Goal: Task Accomplishment & Management: Manage account settings

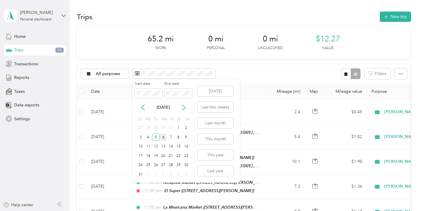
click at [164, 136] on div "6" at bounding box center [164, 136] width 8 height 7
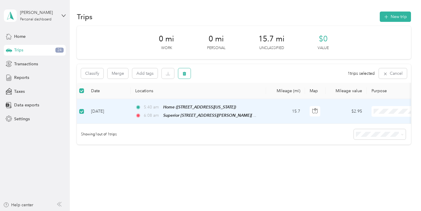
click at [186, 70] on button "button" at bounding box center [184, 73] width 12 height 10
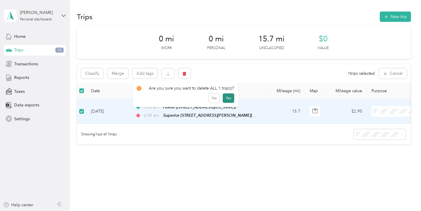
click at [224, 97] on button "Yes" at bounding box center [229, 97] width 12 height 9
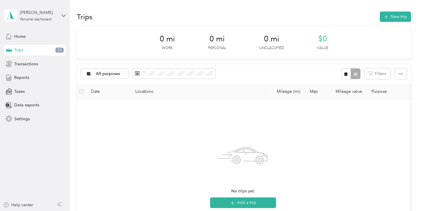
click at [354, 73] on div at bounding box center [351, 73] width 19 height 11
click at [353, 75] on div at bounding box center [351, 73] width 19 height 11
click at [345, 76] on button "button" at bounding box center [347, 73] width 10 height 11
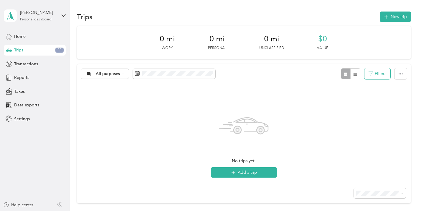
click at [379, 69] on button "Filters" at bounding box center [378, 73] width 26 height 11
click at [393, 94] on div "No trips yet. Add a trip" at bounding box center [244, 131] width 334 height 97
click at [400, 74] on icon "button" at bounding box center [401, 73] width 4 height 1
click at [369, 124] on div "No trips yet. Add a trip" at bounding box center [244, 139] width 334 height 83
click at [348, 110] on div "No trips yet. Add a trip" at bounding box center [244, 139] width 334 height 83
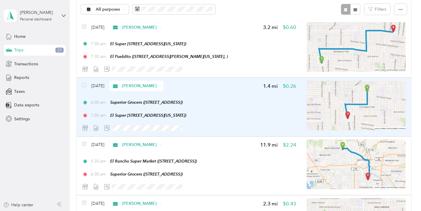
scroll to position [63, 0]
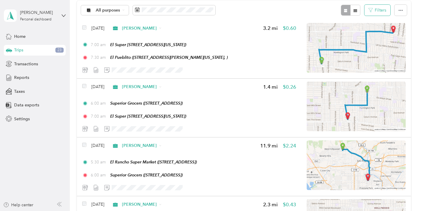
click at [377, 6] on button "Filters" at bounding box center [378, 10] width 26 height 11
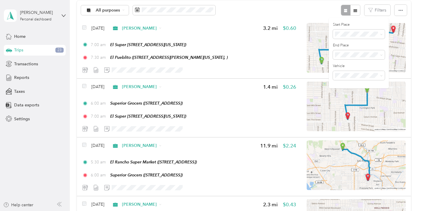
click at [414, 28] on div "Trips New trip 18.8 mi Work 0 mi Personal 0 mi Unclassified $3.54 Value All pur…" at bounding box center [244, 133] width 349 height 393
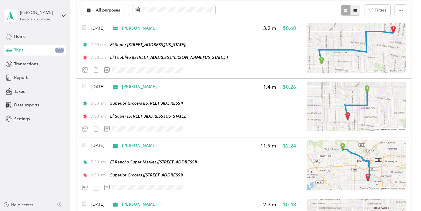
click at [355, 9] on icon "button" at bounding box center [356, 11] width 4 height 4
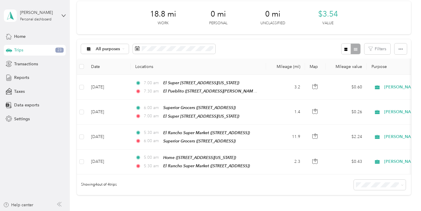
scroll to position [31, 0]
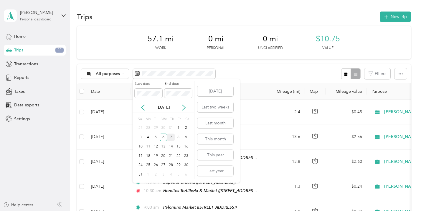
click at [169, 133] on div "7" at bounding box center [171, 136] width 8 height 7
click at [171, 135] on div "7" at bounding box center [171, 136] width 8 height 7
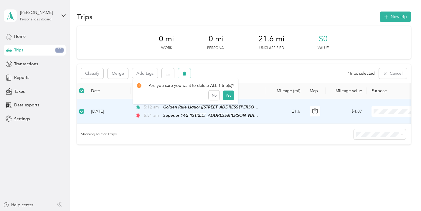
click at [184, 73] on icon "button" at bounding box center [185, 74] width 4 height 4
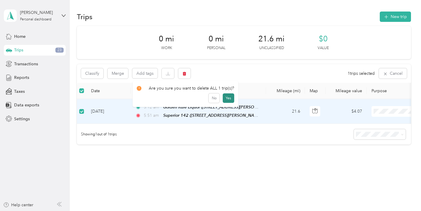
click at [224, 96] on button "Yes" at bounding box center [229, 97] width 12 height 9
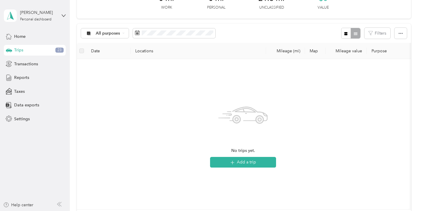
scroll to position [35, 0]
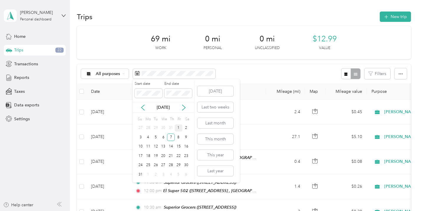
click at [179, 125] on div "1" at bounding box center [179, 127] width 8 height 7
click at [172, 135] on div "7" at bounding box center [171, 136] width 8 height 7
click at [180, 136] on div "8" at bounding box center [179, 136] width 8 height 7
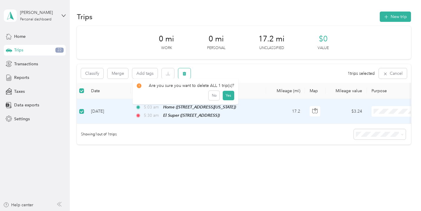
click at [187, 72] on button "button" at bounding box center [184, 73] width 12 height 10
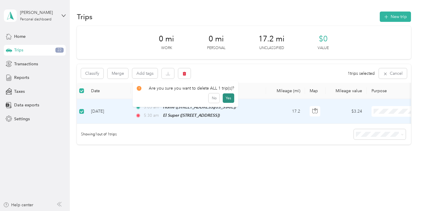
click at [229, 97] on button "Yes" at bounding box center [229, 97] width 12 height 9
